Goal: Check status: Check status

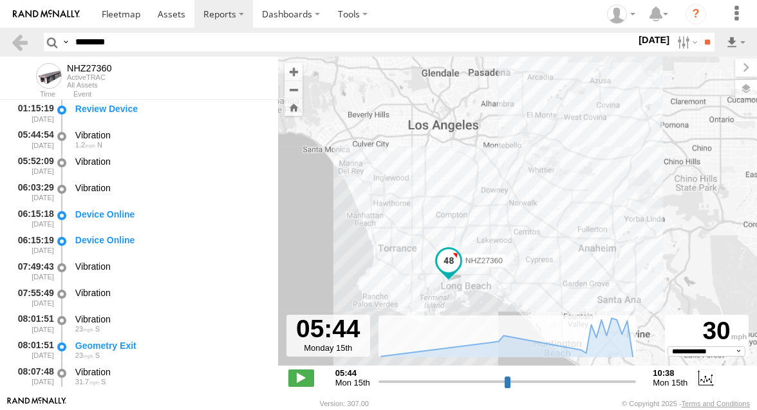
select select "**********"
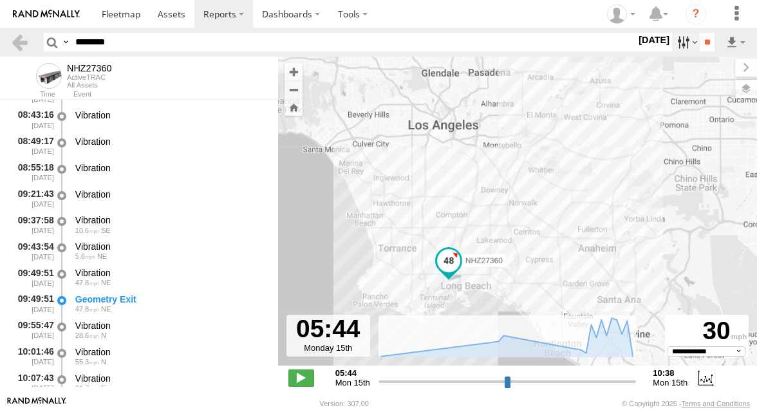
type input "********"
click at [675, 39] on label at bounding box center [686, 42] width 28 height 19
click at [0, 0] on label at bounding box center [0, 0] width 0 height 0
click at [700, 40] on input "**" at bounding box center [707, 42] width 15 height 19
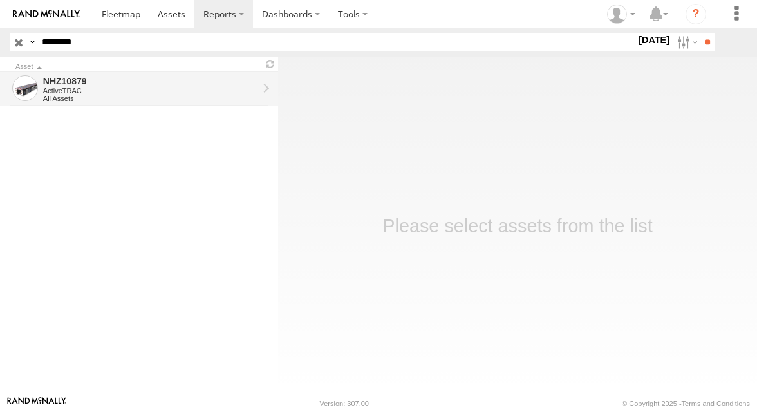
click at [182, 97] on div "All Assets" at bounding box center [150, 99] width 215 height 8
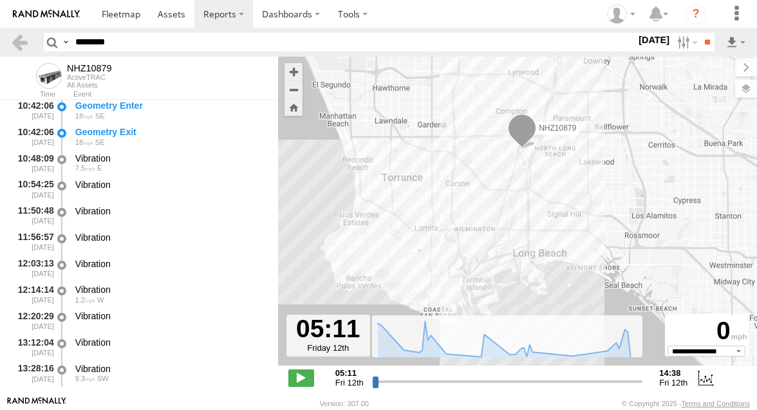
scroll to position [1027, 0]
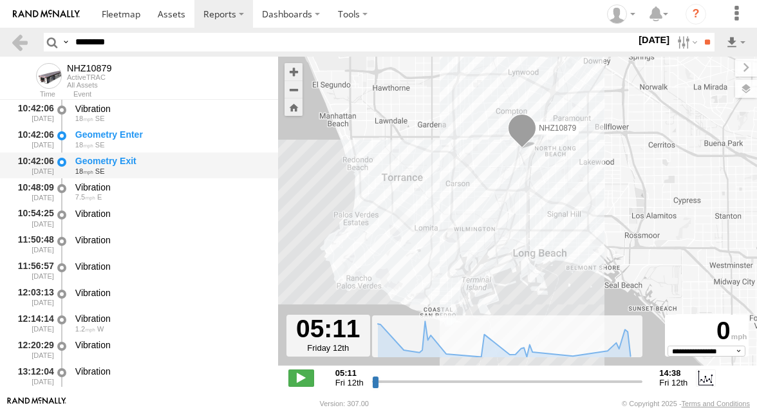
click at [161, 172] on div "18 SE" at bounding box center [170, 171] width 191 height 8
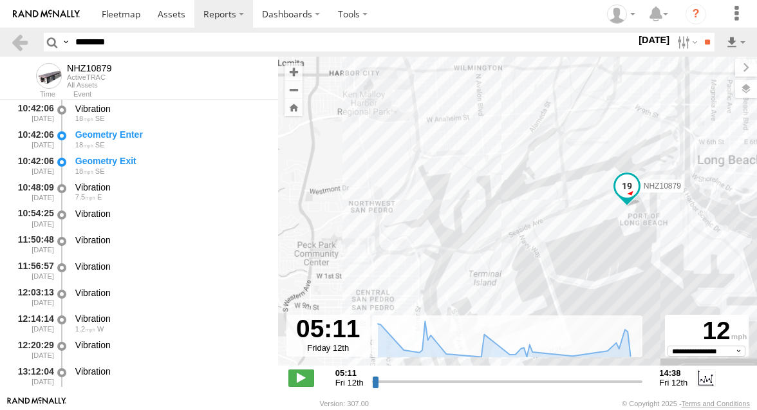
drag, startPoint x: 495, startPoint y: 271, endPoint x: 430, endPoint y: 271, distance: 64.4
click at [433, 271] on div "NHZ10879" at bounding box center [517, 218] width 479 height 323
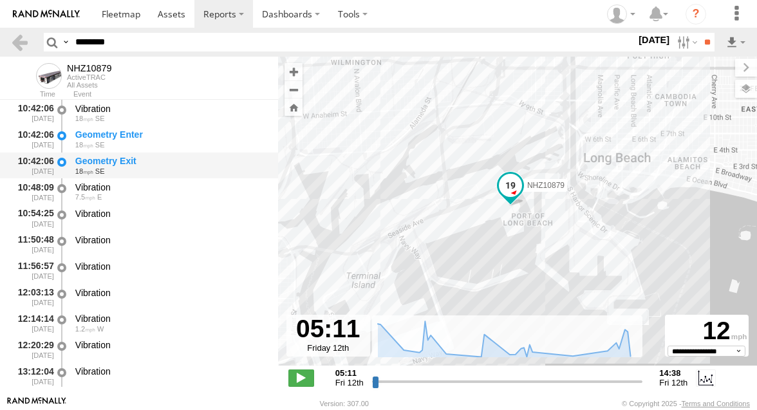
scroll to position [987, 0]
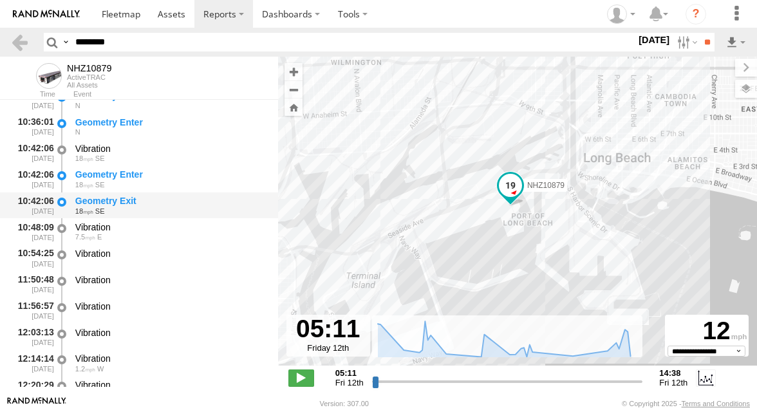
click at [172, 177] on div "Geometry Enter" at bounding box center [170, 175] width 191 height 12
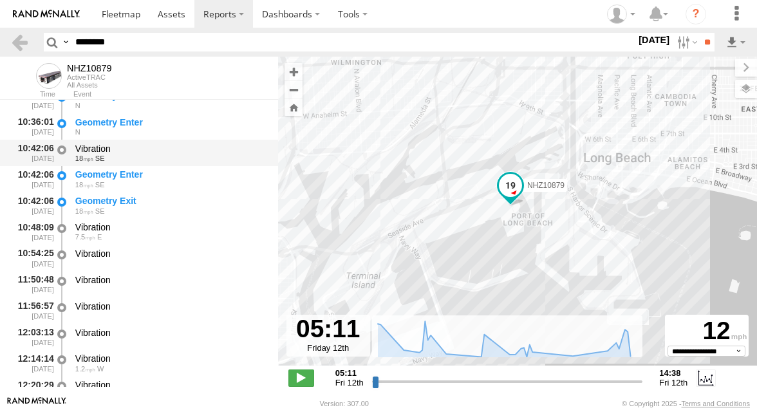
click at [176, 151] on div "Vibration" at bounding box center [170, 149] width 191 height 12
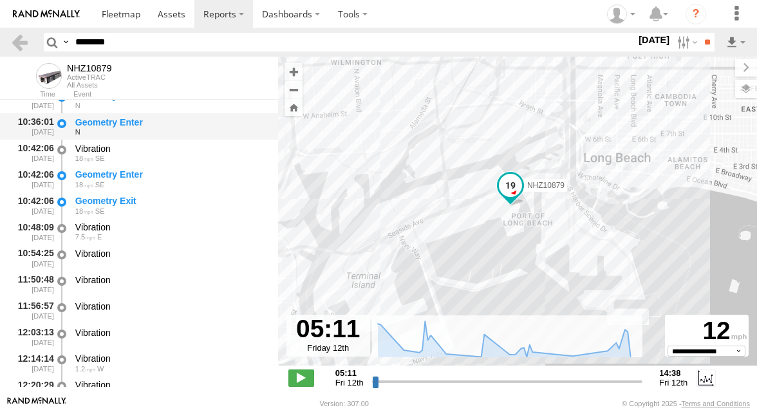
click at [175, 131] on div "N" at bounding box center [170, 132] width 191 height 8
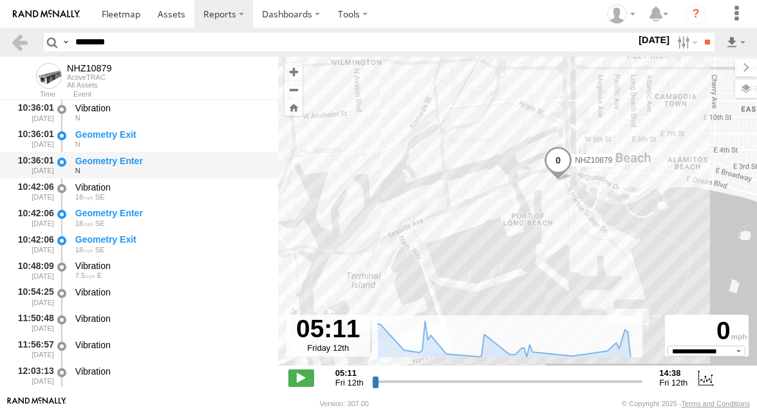
scroll to position [946, 0]
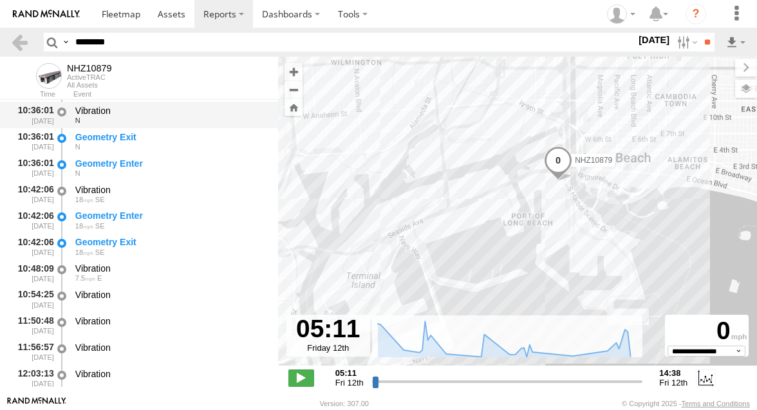
click at [176, 126] on div "Vibration N" at bounding box center [170, 115] width 195 height 24
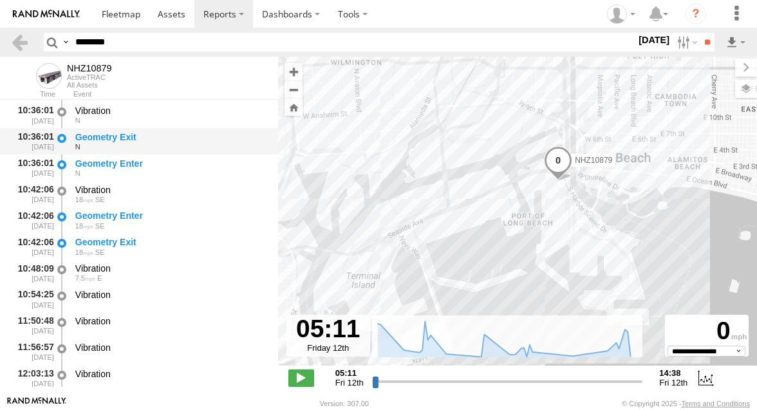
click at [169, 142] on div "Geometry Exit" at bounding box center [170, 137] width 191 height 12
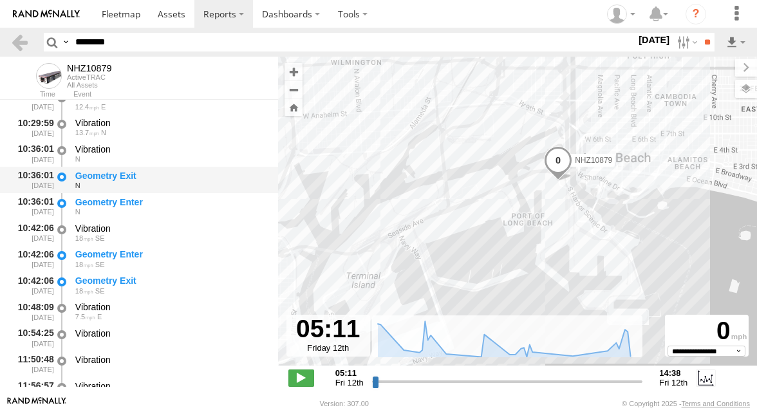
scroll to position [891, 0]
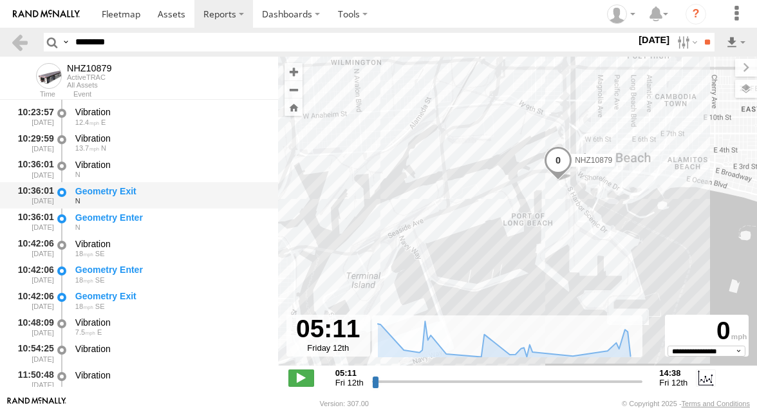
click at [169, 142] on div "Vibration" at bounding box center [170, 139] width 191 height 12
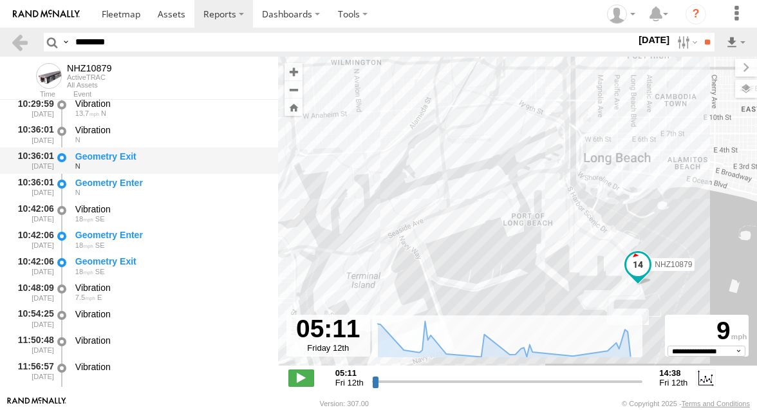
scroll to position [927, 0]
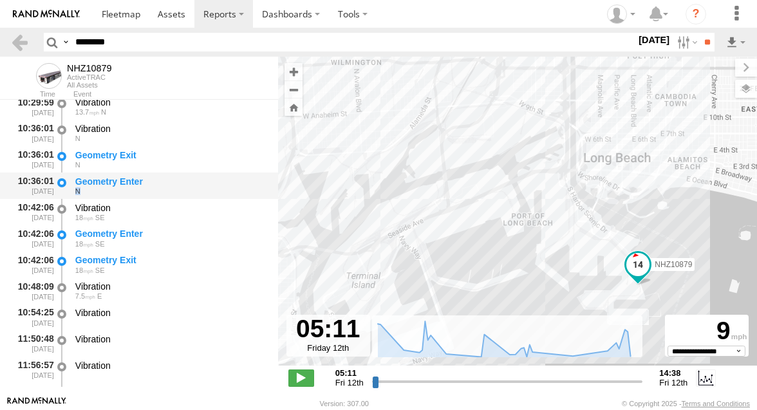
click at [167, 189] on div "N" at bounding box center [170, 191] width 191 height 8
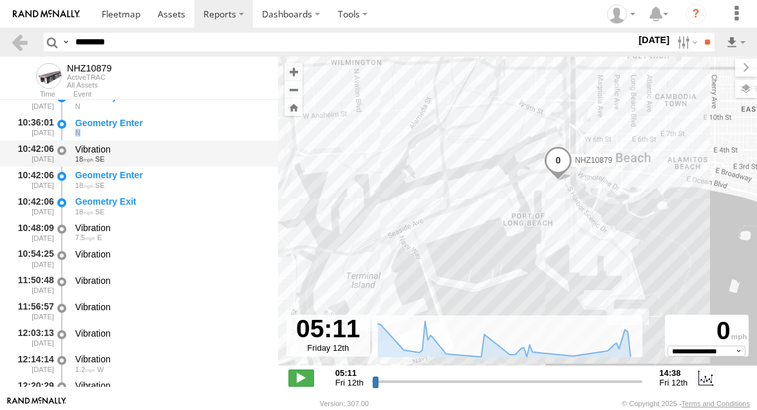
scroll to position [988, 0]
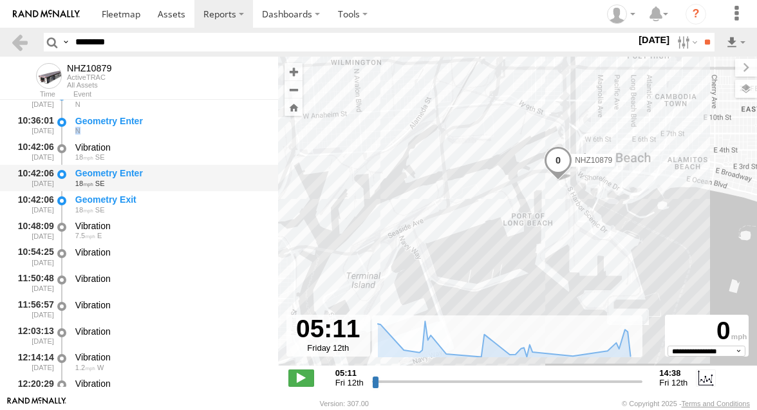
click at [171, 176] on div "Geometry Enter" at bounding box center [170, 173] width 191 height 12
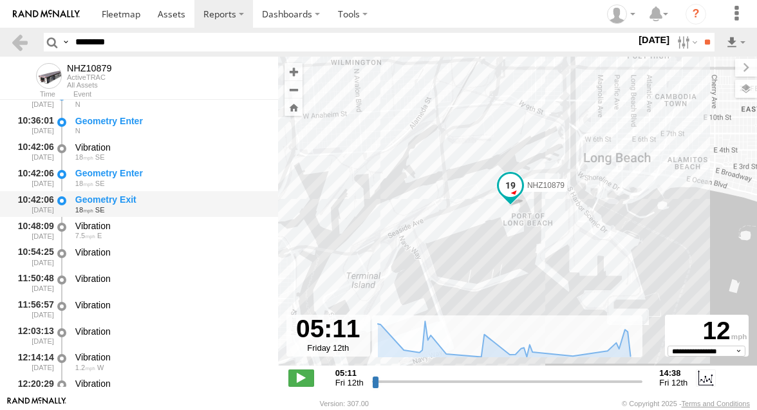
click at [169, 198] on div "Geometry Exit" at bounding box center [170, 200] width 191 height 12
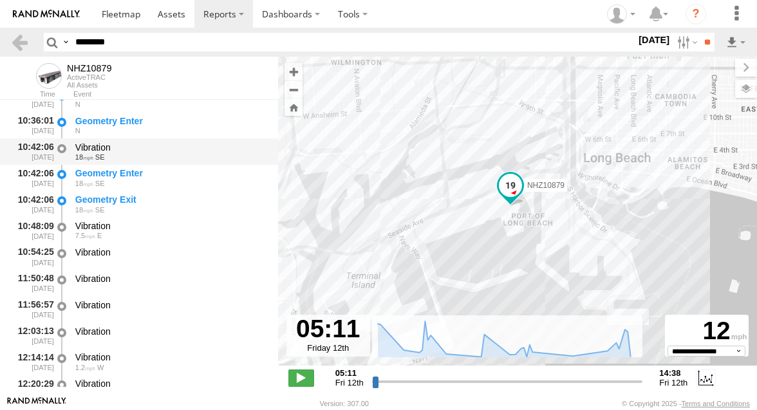
click at [173, 165] on div "10:42:06 [DATE] Vibration 18 SE" at bounding box center [139, 151] width 278 height 26
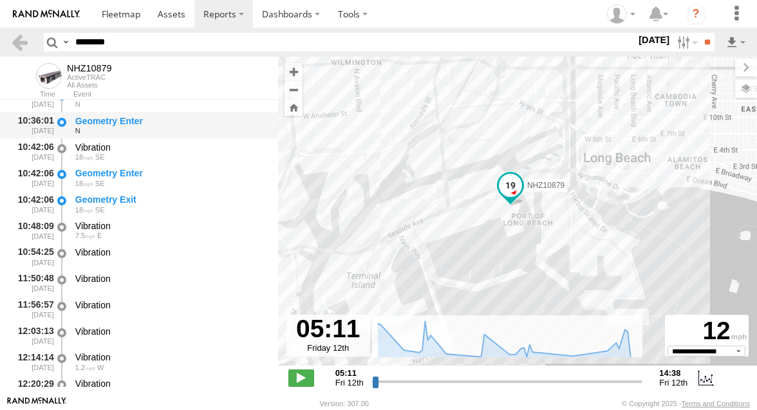
click at [175, 130] on div "N" at bounding box center [170, 131] width 191 height 8
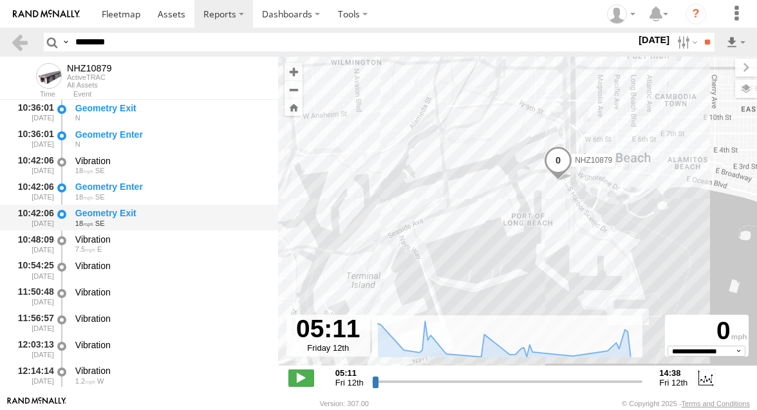
scroll to position [976, 0]
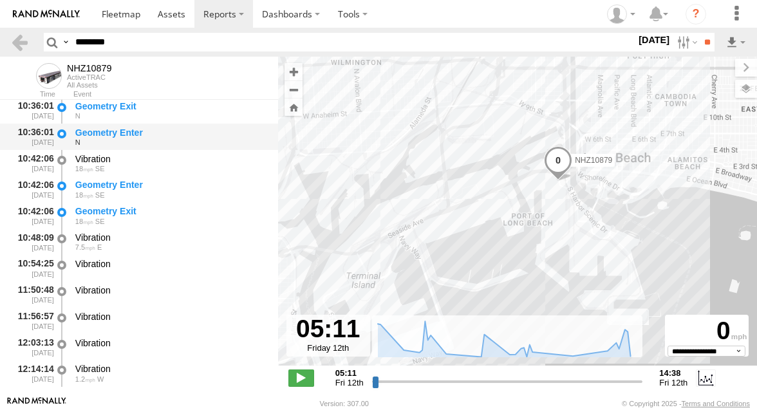
click at [183, 133] on div "Geometry Enter" at bounding box center [170, 133] width 191 height 12
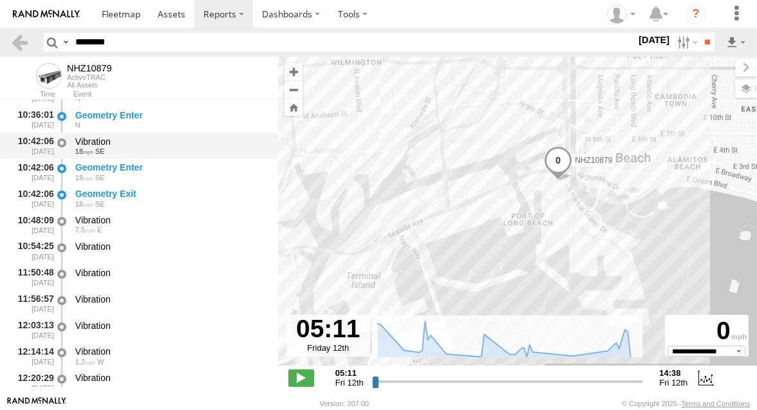
scroll to position [992, 0]
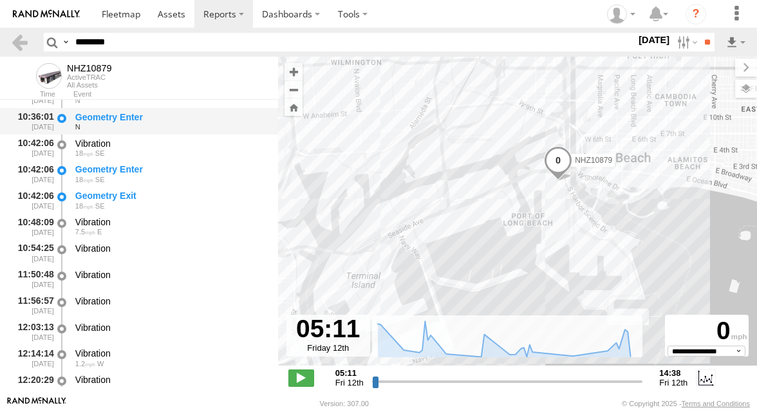
click at [178, 119] on div "Geometry Enter" at bounding box center [170, 117] width 191 height 12
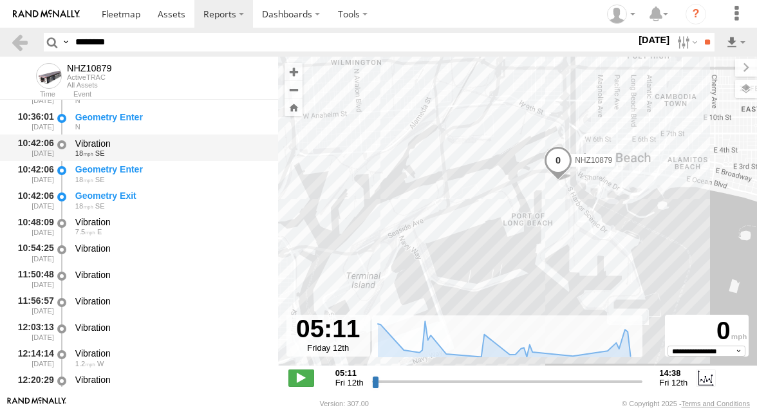
click at [166, 139] on div "Vibration" at bounding box center [170, 144] width 191 height 12
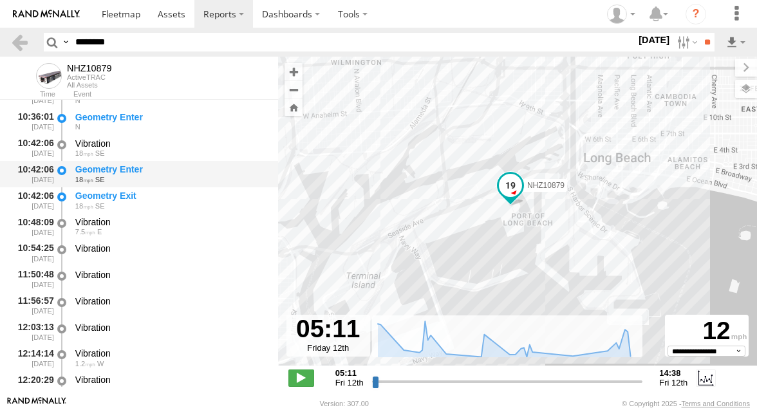
click at [162, 171] on div "Geometry Enter" at bounding box center [170, 170] width 191 height 12
click at [162, 178] on div "18 SE" at bounding box center [170, 180] width 191 height 8
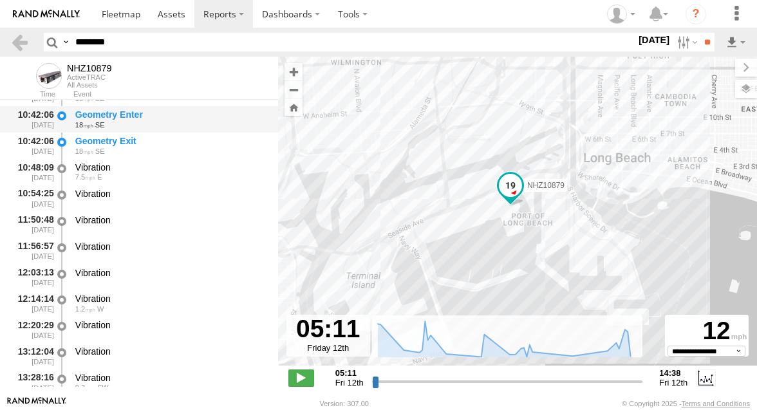
scroll to position [1046, 0]
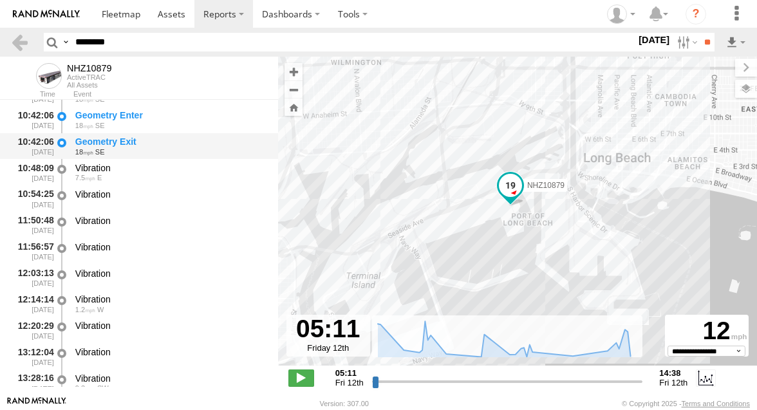
click at [171, 155] on div "18 SE" at bounding box center [170, 152] width 191 height 8
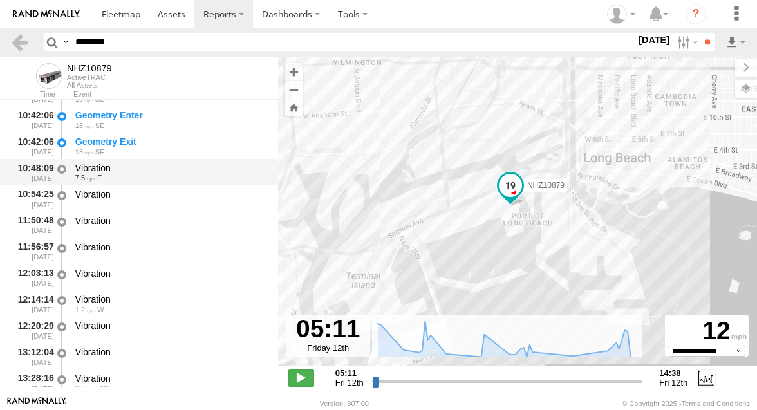
click at [167, 172] on div "Vibration" at bounding box center [170, 168] width 191 height 12
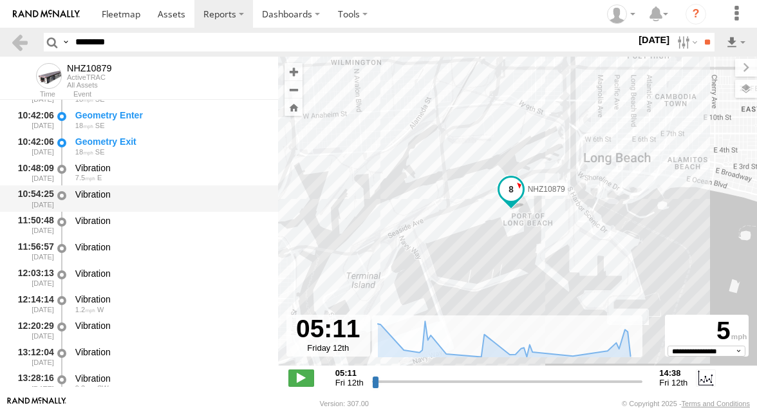
click at [166, 194] on div "Vibration" at bounding box center [170, 195] width 191 height 12
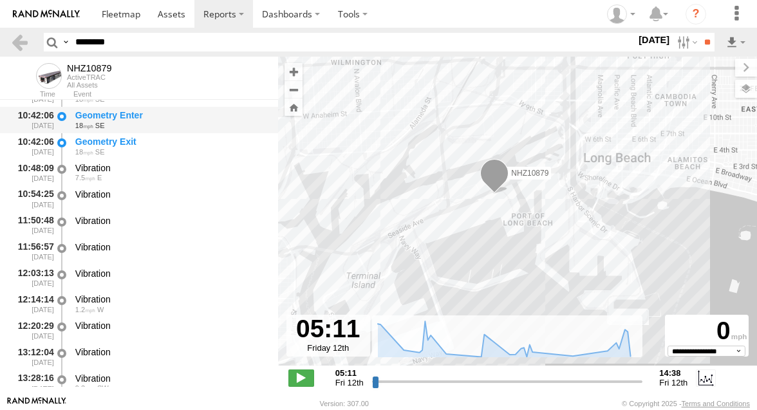
click at [168, 131] on div "Geometry Enter 18 SE" at bounding box center [170, 120] width 195 height 24
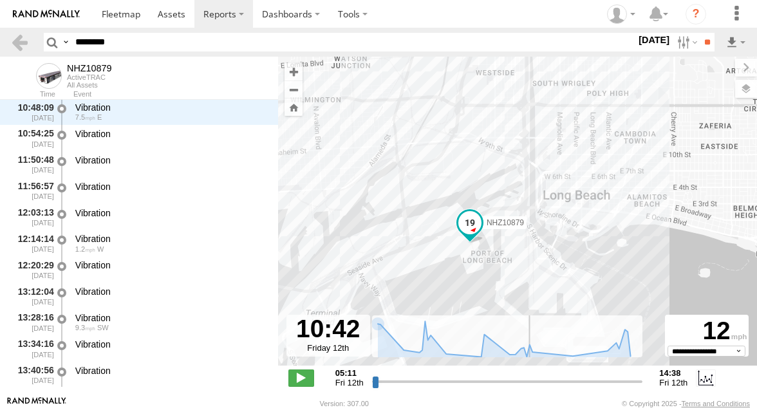
drag, startPoint x: 375, startPoint y: 381, endPoint x: 529, endPoint y: 379, distance: 153.9
click at [529, 379] on input "range" at bounding box center [507, 381] width 271 height 12
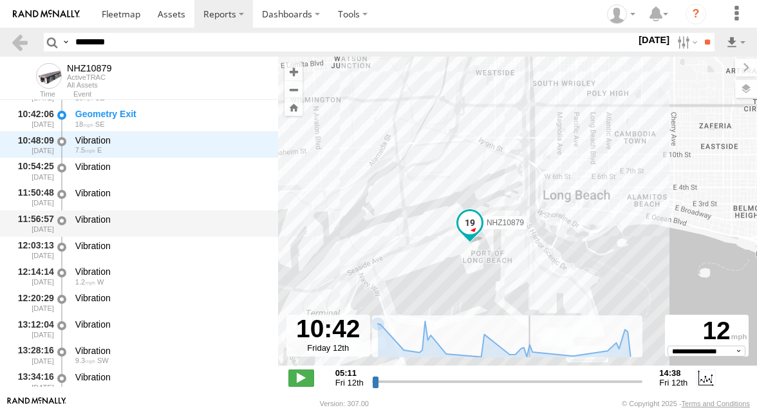
scroll to position [1076, 0]
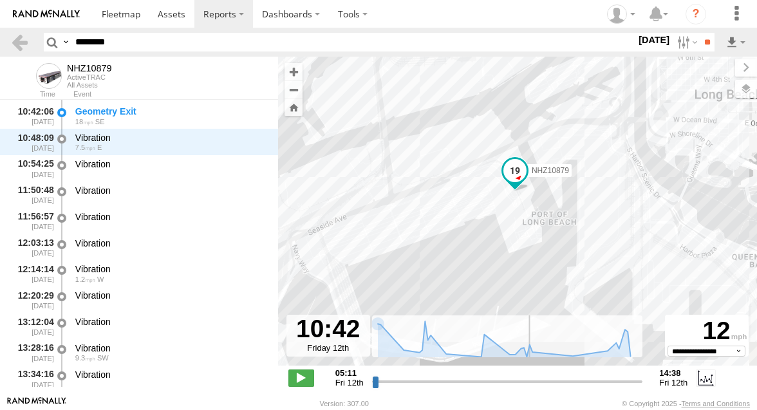
drag, startPoint x: 435, startPoint y: 251, endPoint x: 449, endPoint y: 198, distance: 54.7
click at [449, 198] on div "NHZ10879" at bounding box center [517, 218] width 479 height 323
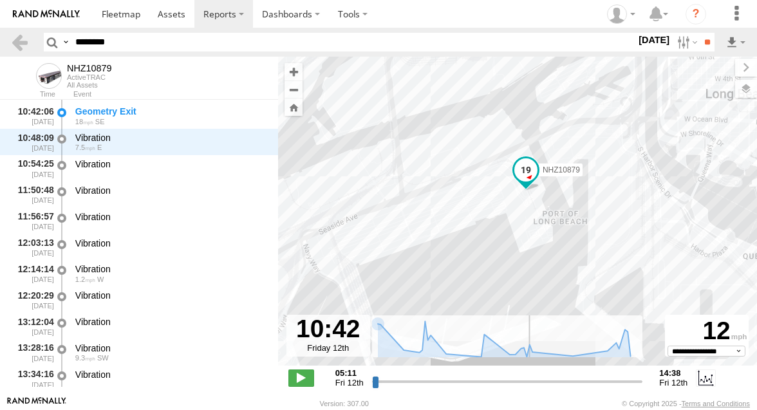
drag, startPoint x: 454, startPoint y: 202, endPoint x: 454, endPoint y: 220, distance: 18.0
click at [454, 220] on div "NHZ10879" at bounding box center [517, 218] width 479 height 323
click at [432, 220] on div "NHZ10879" at bounding box center [517, 218] width 479 height 323
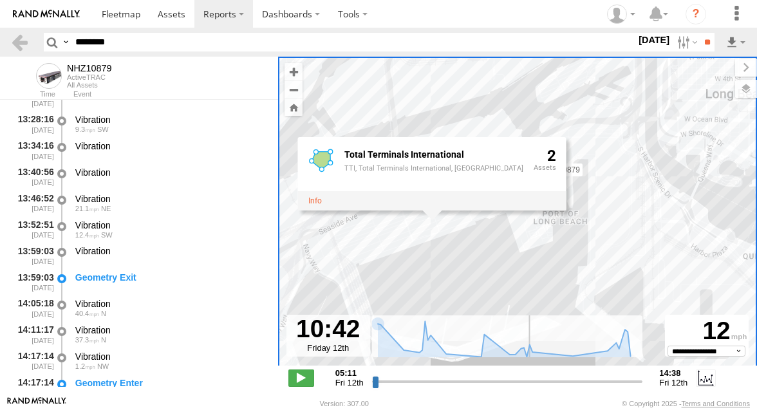
scroll to position [1306, 0]
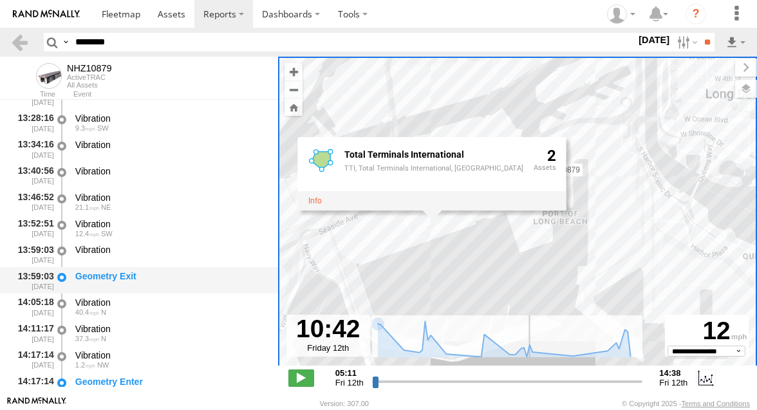
click at [149, 280] on div "Geometry Exit" at bounding box center [170, 277] width 191 height 12
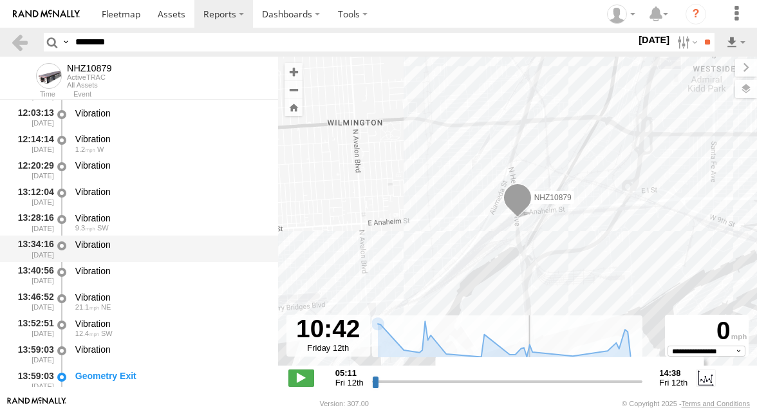
scroll to position [1203, 0]
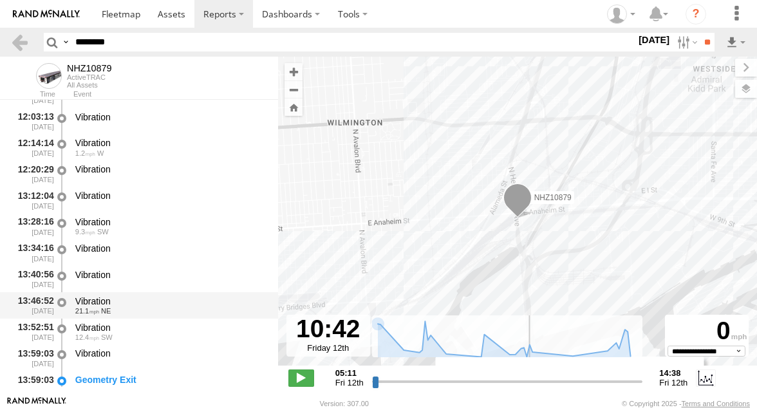
click at [140, 303] on div "Vibration" at bounding box center [170, 302] width 191 height 12
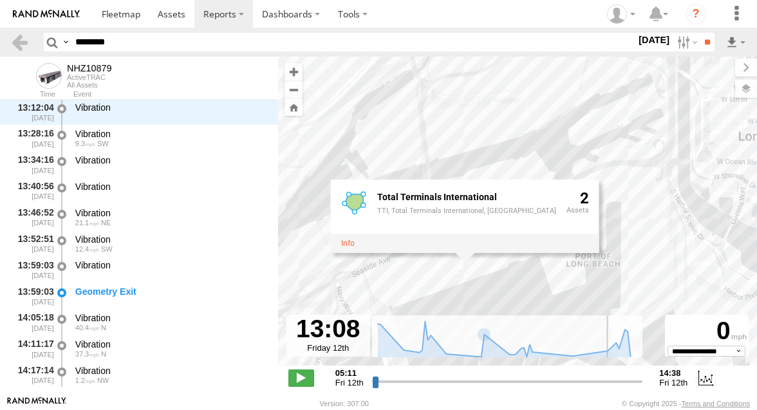
scroll to position [1317, 0]
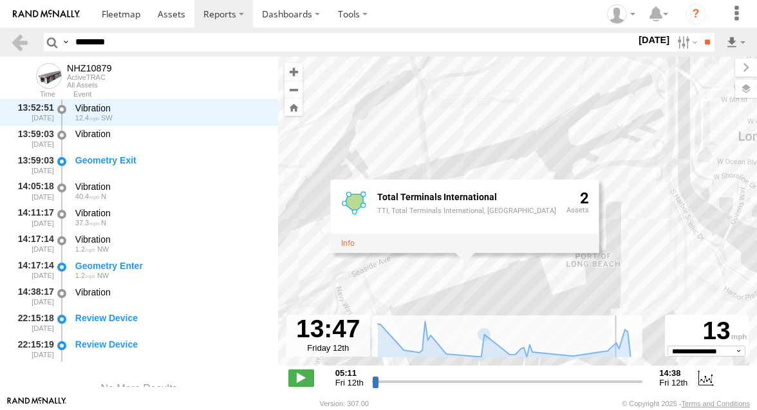
drag, startPoint x: 528, startPoint y: 379, endPoint x: 615, endPoint y: 377, distance: 87.0
click at [615, 377] on input "range" at bounding box center [507, 381] width 271 height 12
click at [305, 375] on span at bounding box center [302, 378] width 26 height 17
type input "**********"
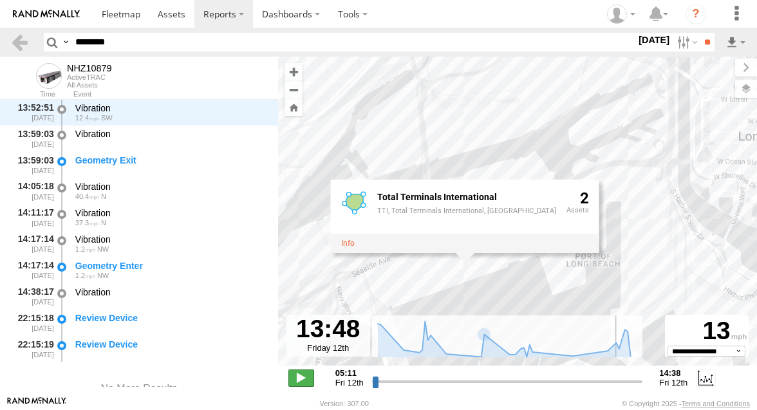
click at [305, 375] on span at bounding box center [302, 378] width 26 height 17
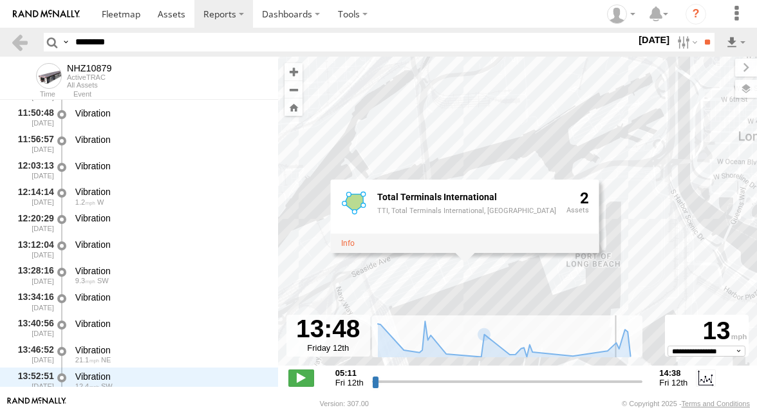
scroll to position [1155, 0]
